Goal: Information Seeking & Learning: Get advice/opinions

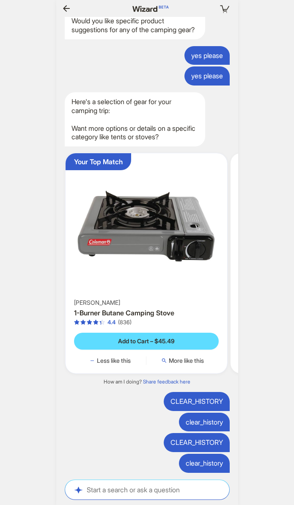
scroll to position [0, 756]
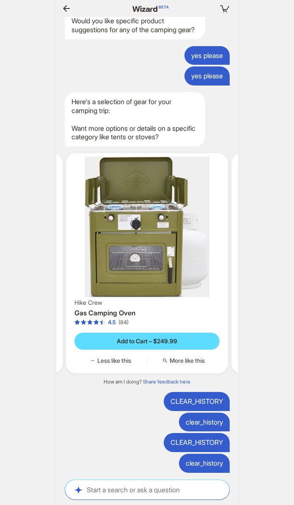
scroll to position [0, 765]
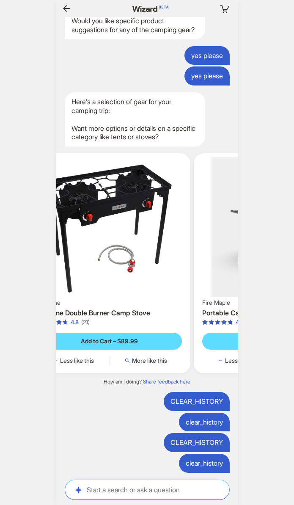
scroll to position [0, 803]
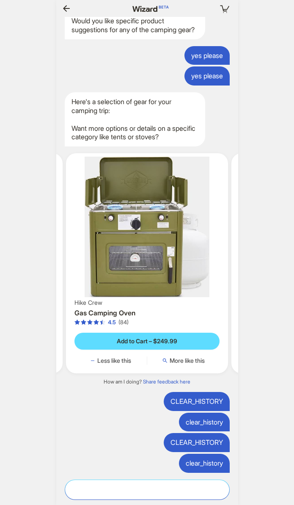
click at [157, 487] on textarea at bounding box center [147, 489] width 164 height 9
type textarea "**********"
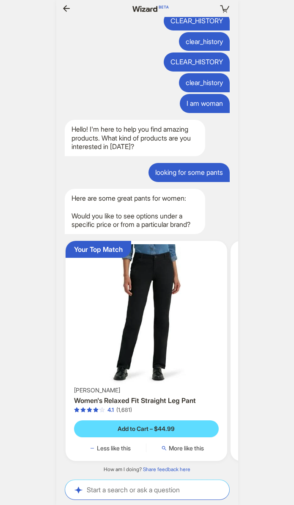
scroll to position [0, 957]
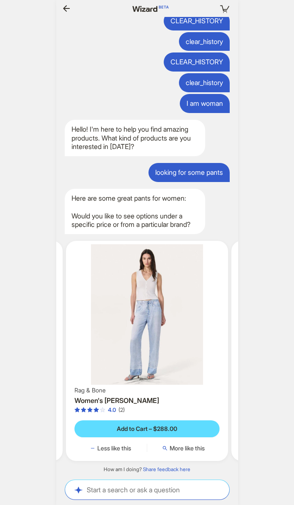
scroll to position [0, 255]
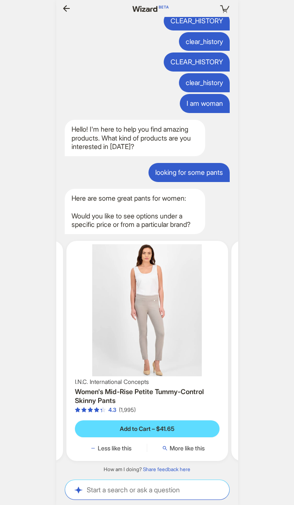
scroll to position [0, 405]
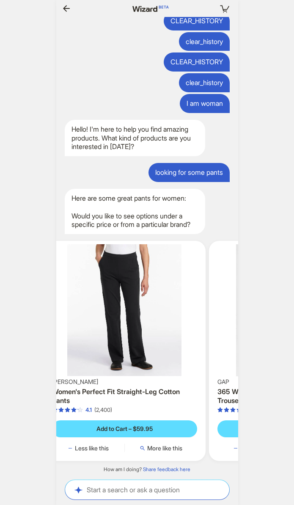
scroll to position [0, 623]
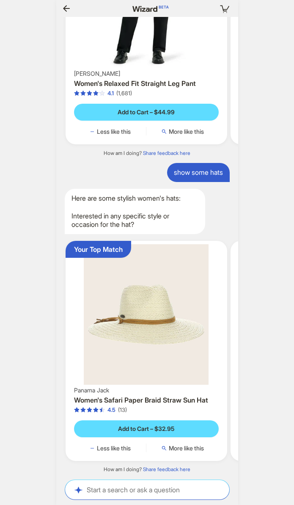
scroll to position [0, 984]
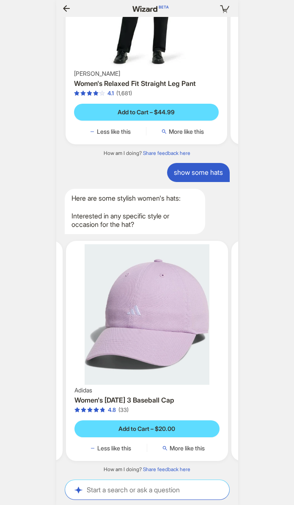
scroll to position [0, 996]
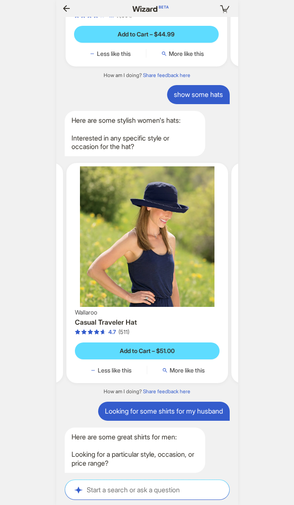
scroll to position [2698, 0]
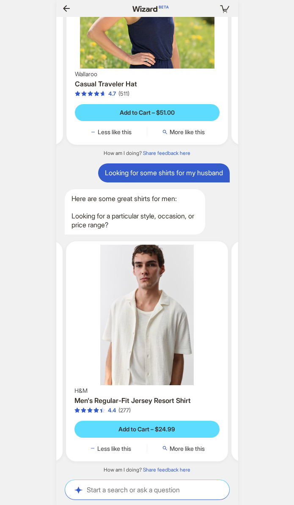
scroll to position [0, 970]
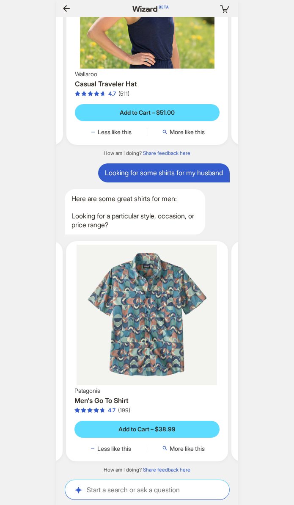
click at [32, 40] on div "Your cart is empty Hi, I’m Wizard! I’m your superpowered shopping agent What ar…" at bounding box center [147, 252] width 294 height 505
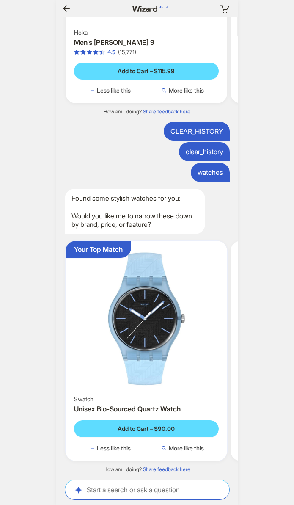
scroll to position [0, 44]
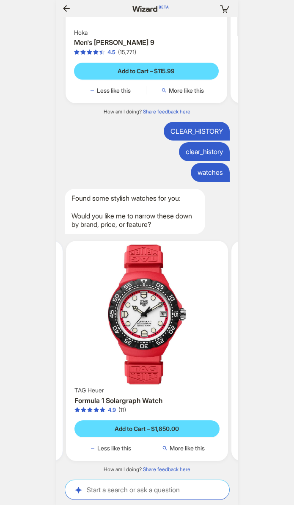
scroll to position [0, 857]
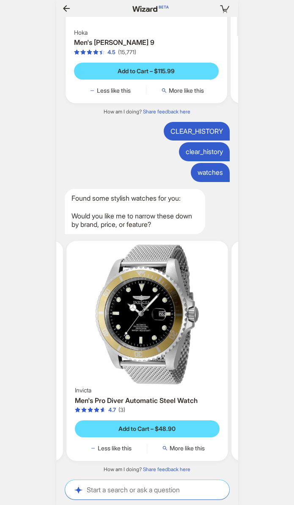
scroll to position [0, 366]
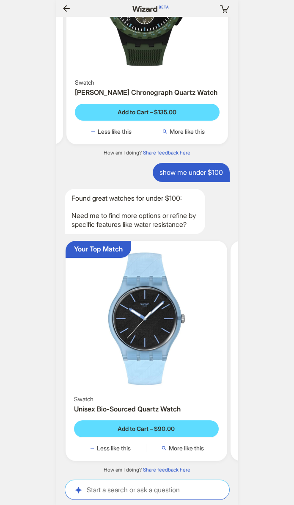
scroll to position [0, 33]
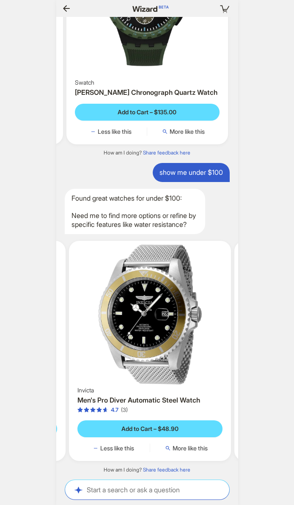
scroll to position [0, 165]
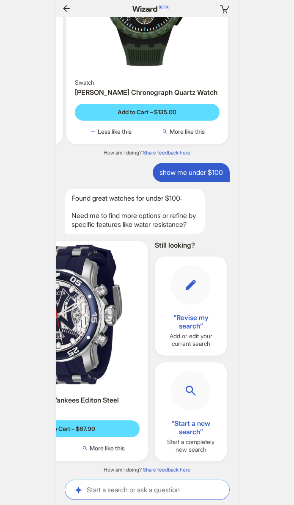
scroll to position [0, 425]
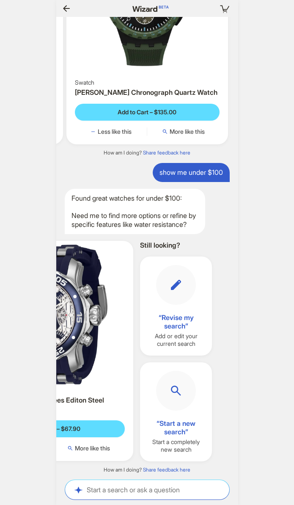
scroll to position [0, 426]
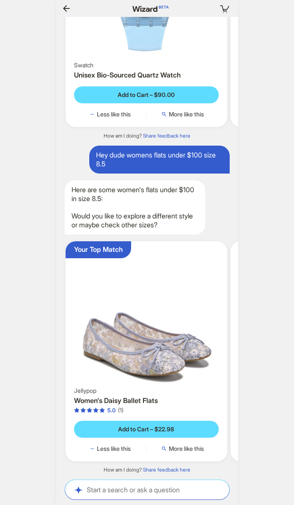
scroll to position [0, 804]
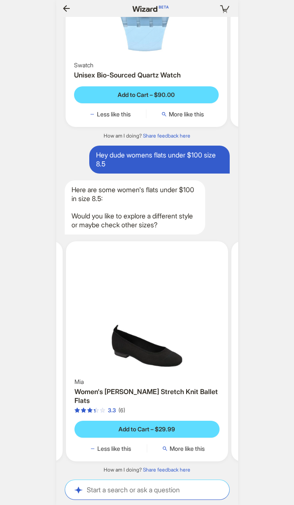
scroll to position [0, 222]
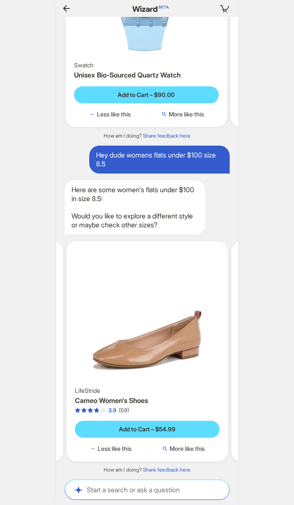
scroll to position [0, 826]
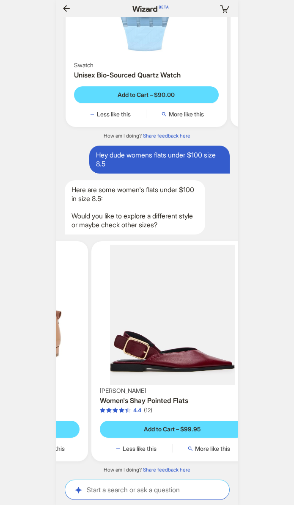
scroll to position [0, 484]
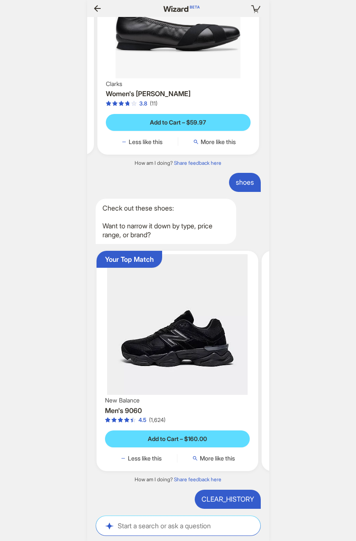
scroll to position [4539, 0]
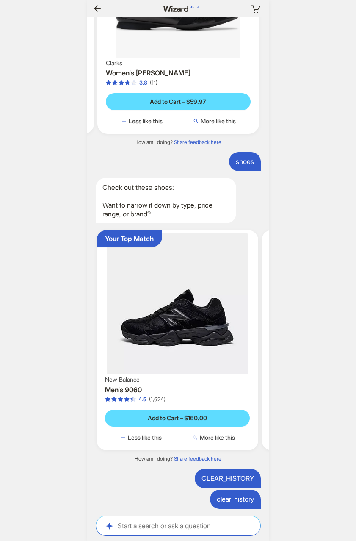
click at [62, 287] on div "Your cart is empty Hi, I’m Wizard! I’m your superpowered shopping agent What ar…" at bounding box center [178, 270] width 356 height 541
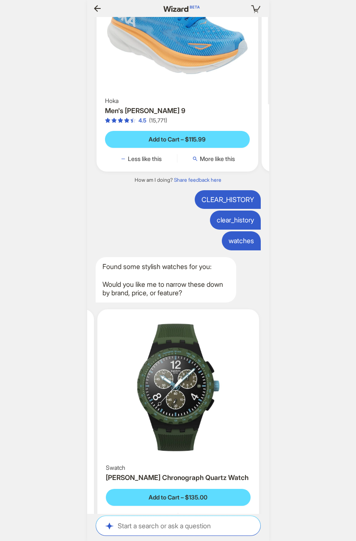
scroll to position [3137, 0]
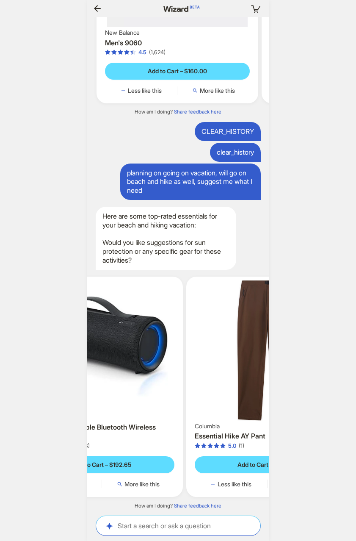
scroll to position [0, 998]
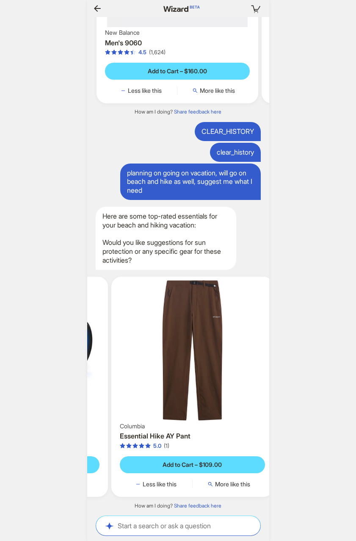
scroll to position [0, 163]
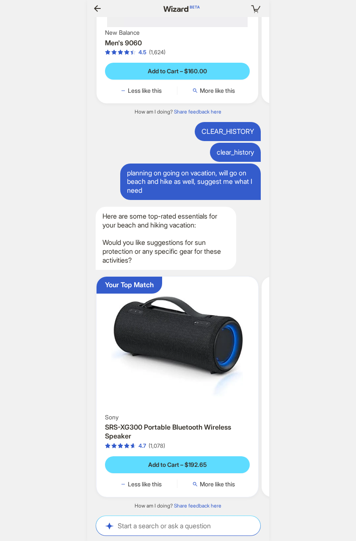
scroll to position [0, 922]
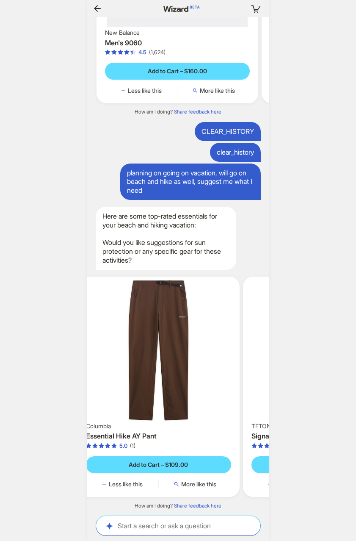
scroll to position [0, 205]
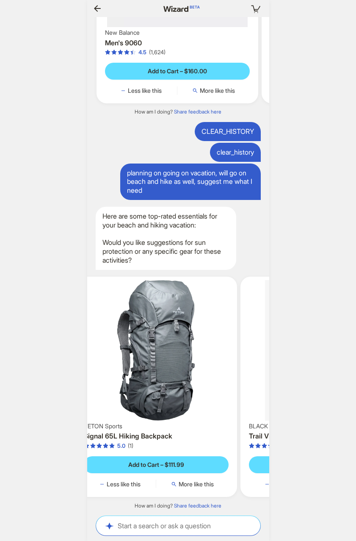
scroll to position [0, 410]
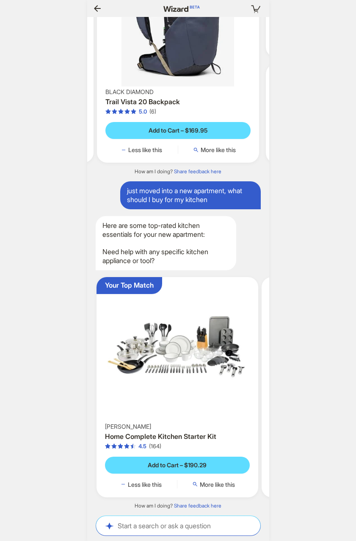
scroll to position [5221, 0]
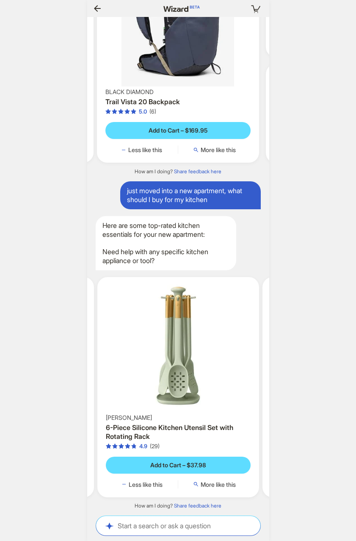
scroll to position [0, 808]
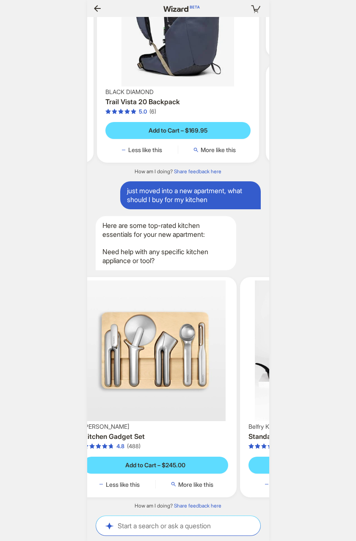
scroll to position [0, 840]
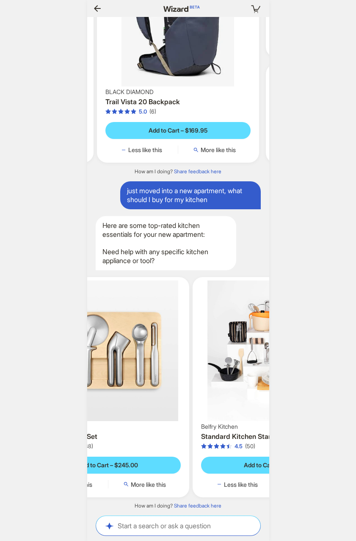
scroll to position [0, 618]
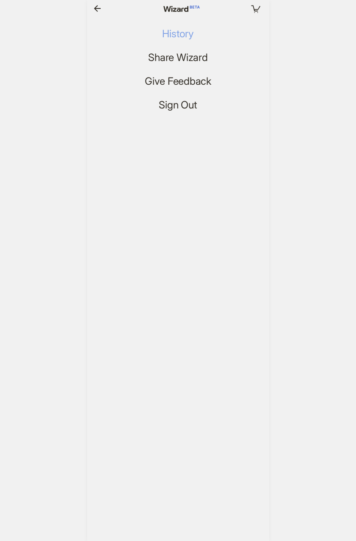
click at [179, 33] on span "History" at bounding box center [177, 34] width 31 height 12
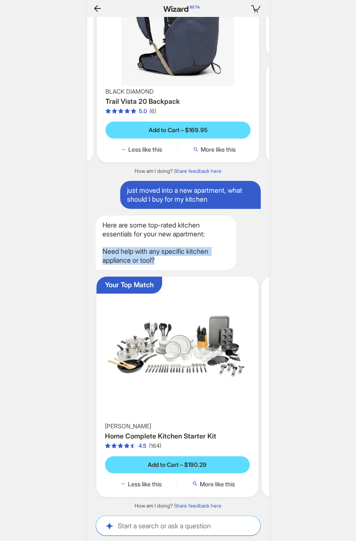
drag, startPoint x: 164, startPoint y: 260, endPoint x: 97, endPoint y: 249, distance: 67.3
click at [97, 249] on div "Here are some top-rated kitchen essentials for your new apartment: Need help wi…" at bounding box center [166, 243] width 141 height 54
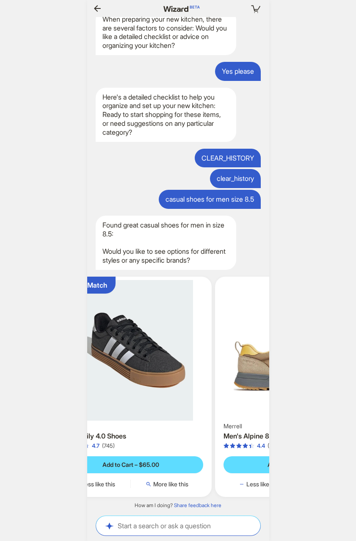
scroll to position [0, 965]
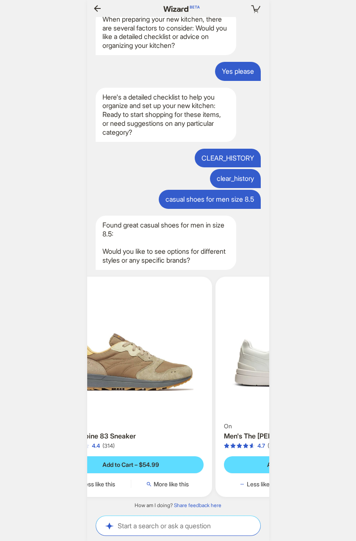
scroll to position [0, 274]
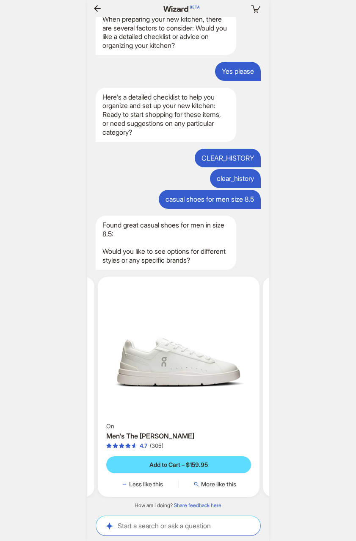
scroll to position [0, 330]
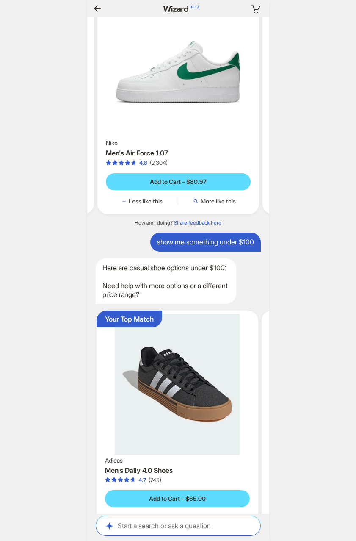
scroll to position [6087, 0]
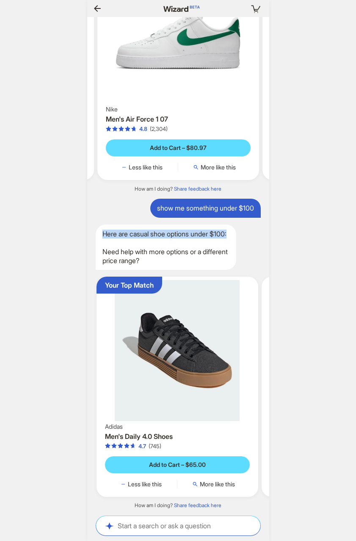
drag, startPoint x: 130, startPoint y: 234, endPoint x: 91, endPoint y: 223, distance: 40.5
click at [91, 224] on div "Here are casual shoe options under $100: Need help with more options or a diffe…" at bounding box center [178, 246] width 182 height 45
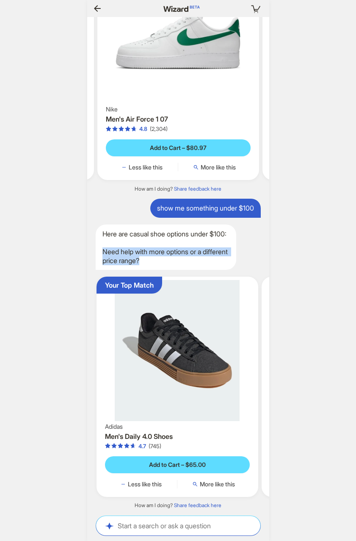
drag, startPoint x: 175, startPoint y: 262, endPoint x: 95, endPoint y: 251, distance: 80.4
click at [95, 251] on div "Here are casual shoe options under $100: Need help with more options or a diffe…" at bounding box center [178, 246] width 182 height 45
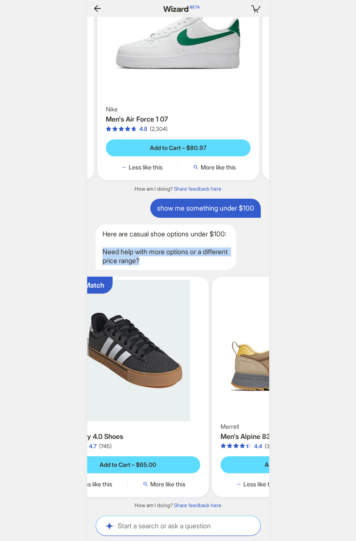
scroll to position [0, 103]
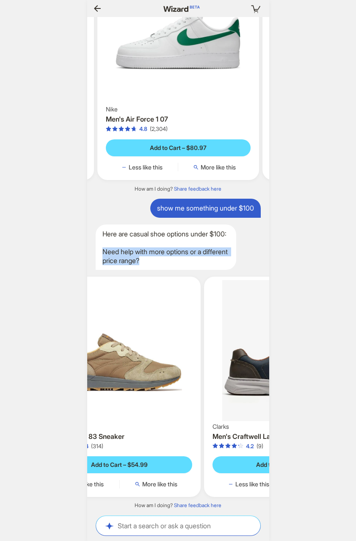
scroll to position [0, 229]
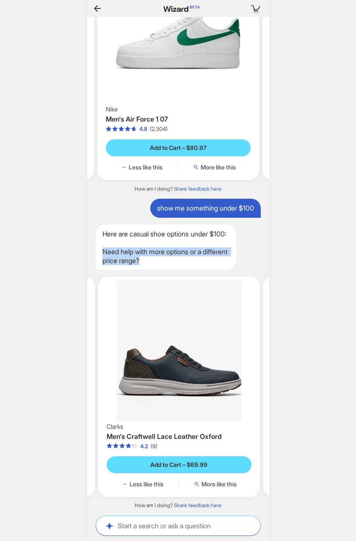
scroll to position [0, 330]
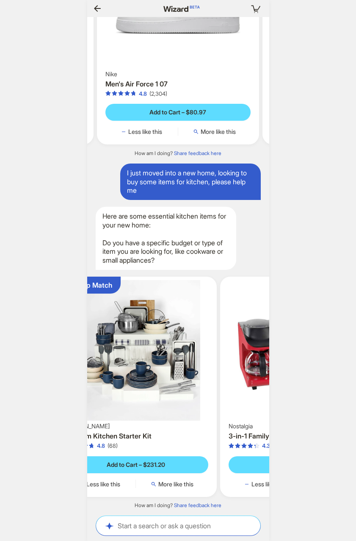
scroll to position [0, 834]
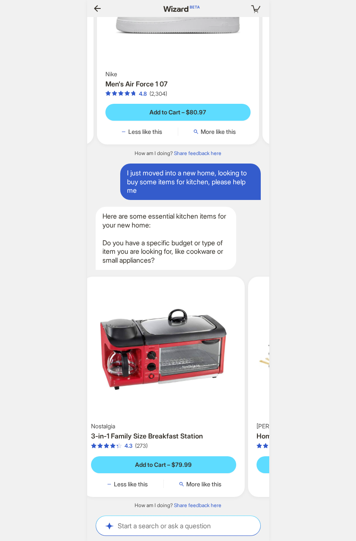
scroll to position [0, 134]
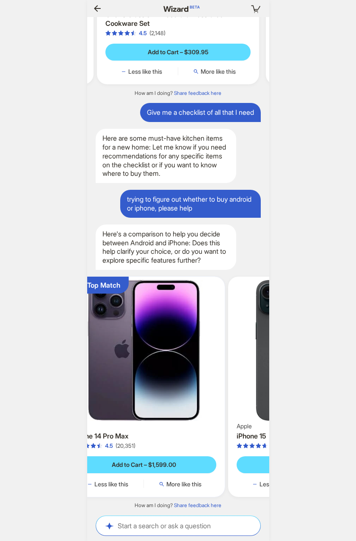
scroll to position [0, 67]
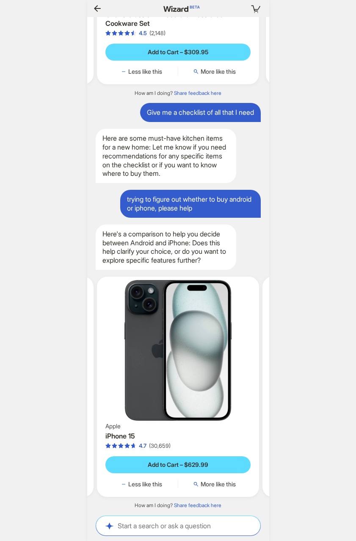
scroll to position [0, 853]
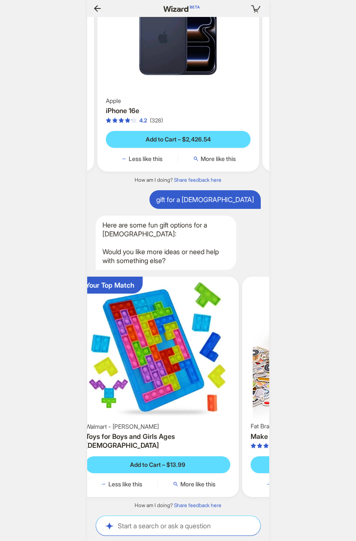
scroll to position [0, 1022]
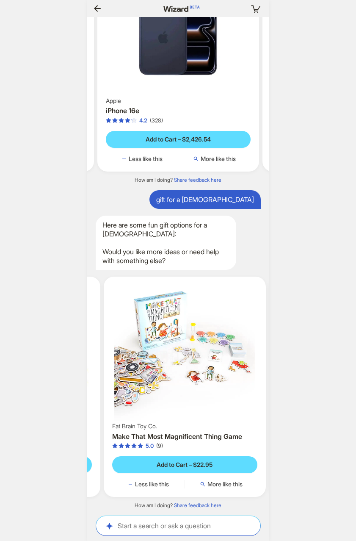
scroll to position [0, 790]
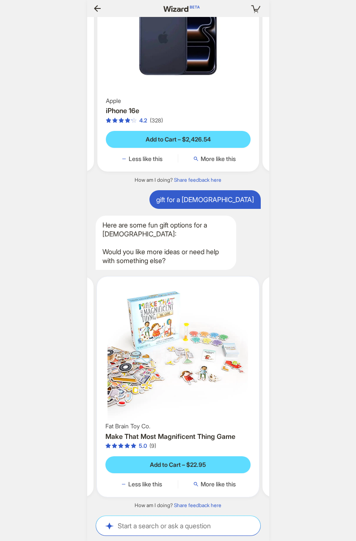
click at [190, 389] on img at bounding box center [177, 350] width 155 height 141
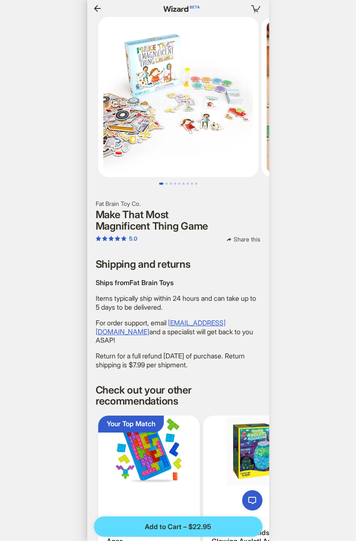
scroll to position [2, 0]
click at [97, 7] on icon "button" at bounding box center [97, 8] width 10 height 10
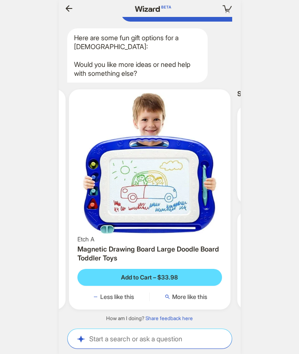
scroll to position [0, 823]
